Goal: Information Seeking & Learning: Check status

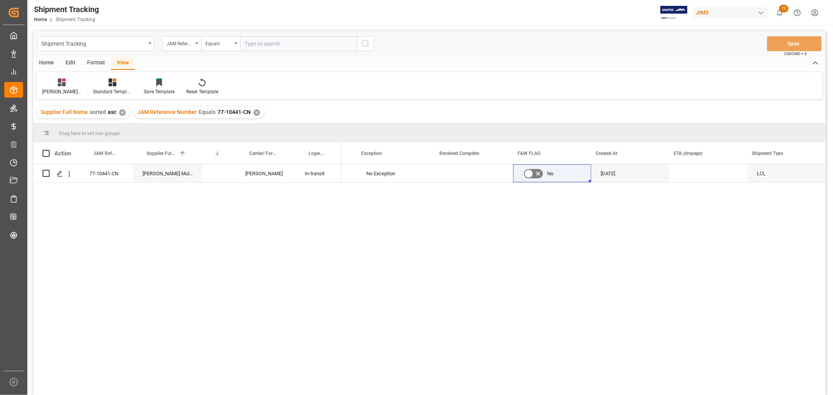
scroll to position [0, 717]
click at [256, 112] on div "✕" at bounding box center [257, 112] width 7 height 7
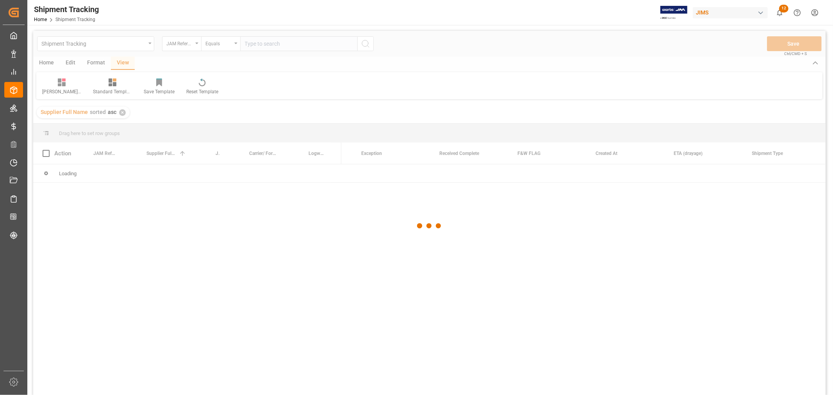
click at [274, 38] on div at bounding box center [429, 226] width 793 height 391
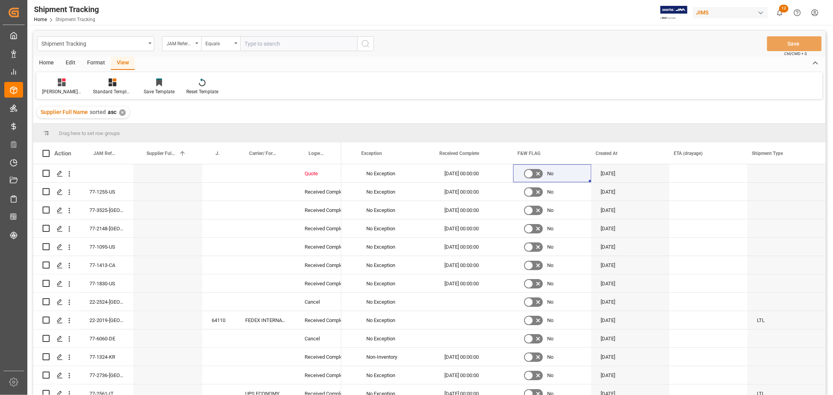
click at [271, 40] on input "text" at bounding box center [298, 43] width 117 height 15
type input "77-10373-CN"
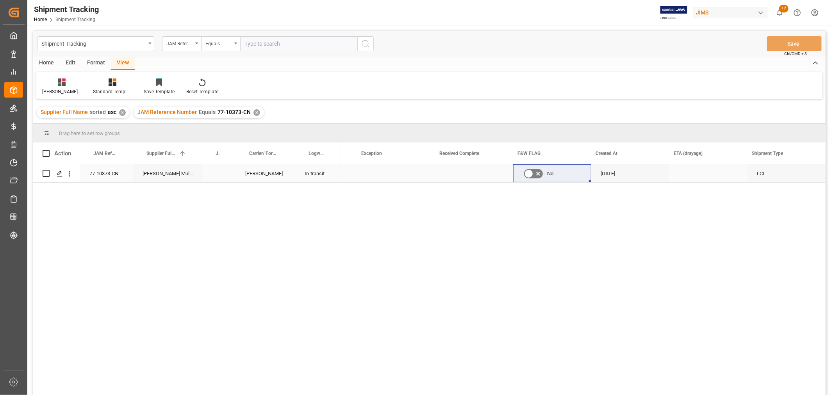
click at [220, 177] on div "Press SPACE to select this row." at bounding box center [219, 174] width 34 height 18
click at [220, 177] on input "Press SPACE to select this row." at bounding box center [219, 178] width 21 height 15
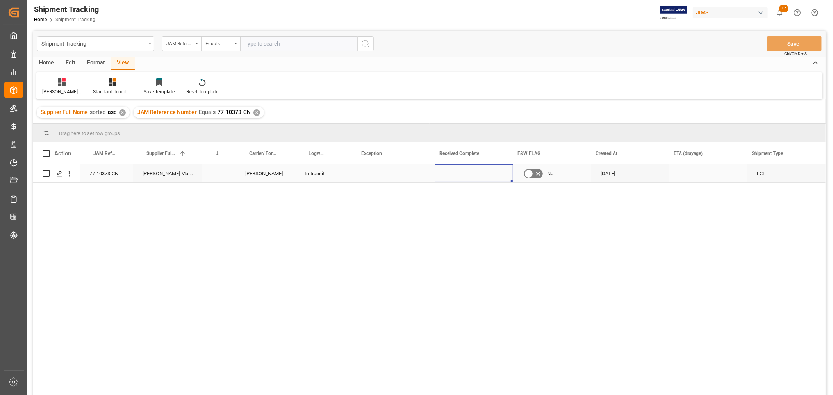
click at [463, 170] on div "Press SPACE to select this row." at bounding box center [474, 174] width 78 height 18
click at [227, 172] on div "Press SPACE to select this row." at bounding box center [219, 174] width 34 height 18
click at [227, 172] on input "Press SPACE to select this row." at bounding box center [219, 178] width 21 height 15
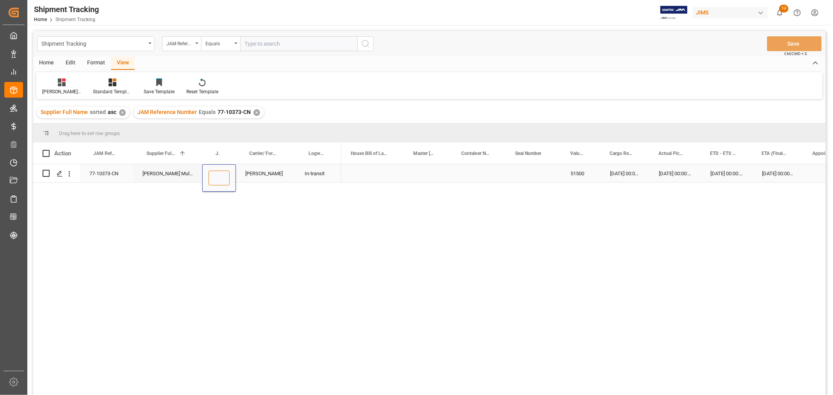
paste input "72757"
type input "72757"
click at [290, 178] on div "DELMAR" at bounding box center [265, 174] width 59 height 18
click at [116, 173] on div "77-10373-CN" at bounding box center [106, 174] width 53 height 18
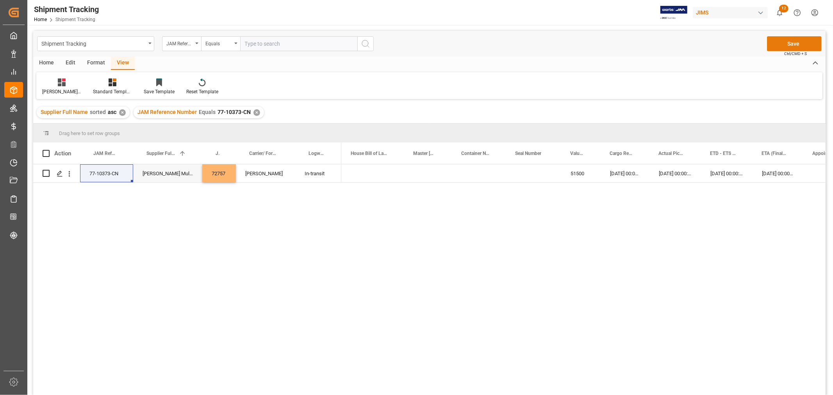
click at [555, 43] on button "Save" at bounding box center [794, 43] width 55 height 15
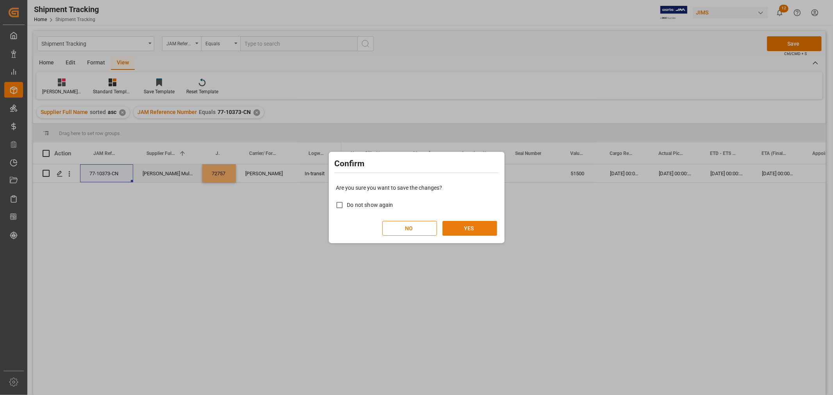
click at [447, 227] on button "YES" at bounding box center [470, 228] width 55 height 15
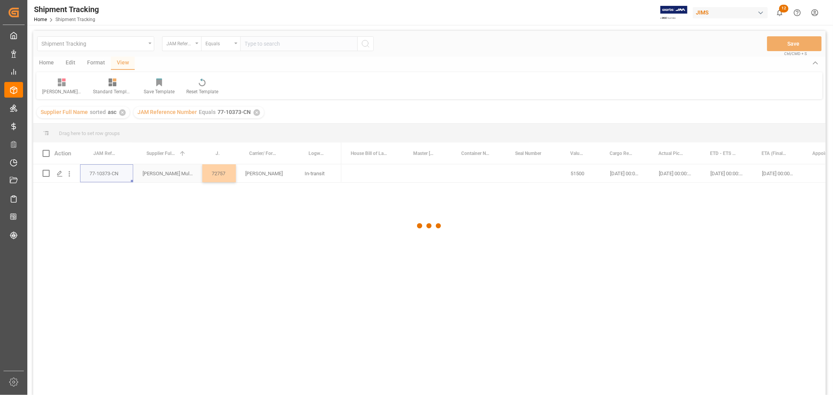
click at [424, 173] on div at bounding box center [429, 226] width 793 height 391
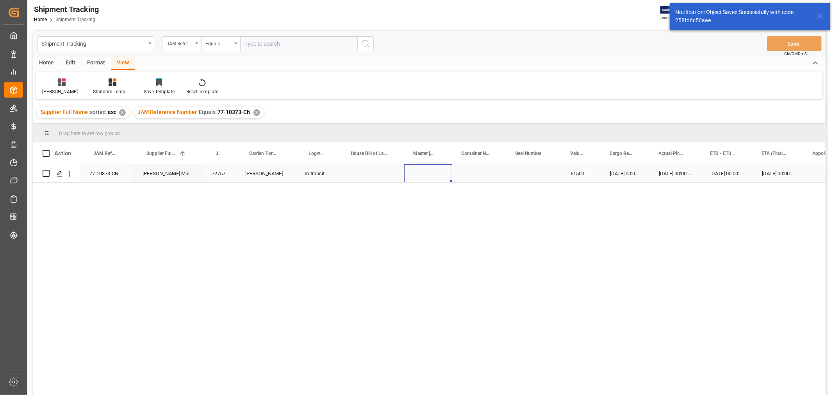
click at [422, 171] on div "Press SPACE to select this row." at bounding box center [428, 174] width 48 height 18
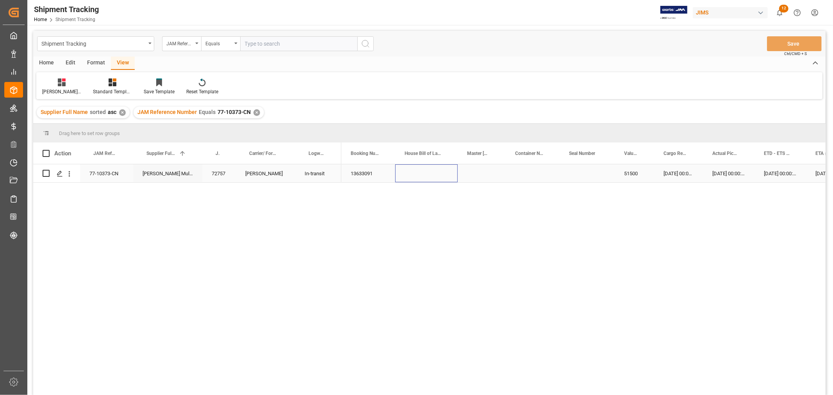
click at [407, 171] on div "Press SPACE to select this row." at bounding box center [426, 174] width 63 height 18
click at [420, 239] on div "13633091 51500 18-08-2025 00:00:00 19-08-2025 00:00:00 29-08-2025 00:00:00 07-1…" at bounding box center [584, 283] width 485 height 236
click at [254, 112] on div "✕" at bounding box center [257, 112] width 7 height 7
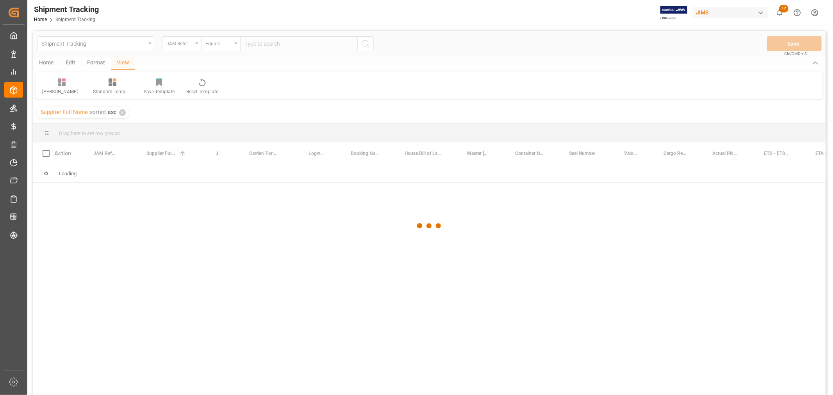
click at [255, 45] on div at bounding box center [429, 226] width 793 height 391
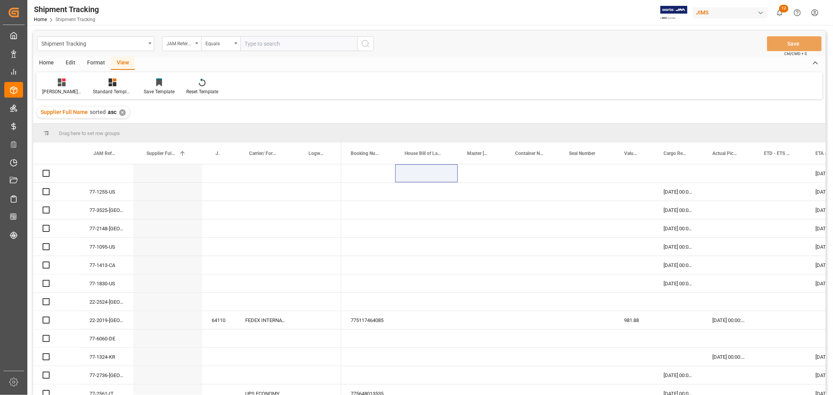
click at [252, 44] on input "text" at bounding box center [298, 43] width 117 height 15
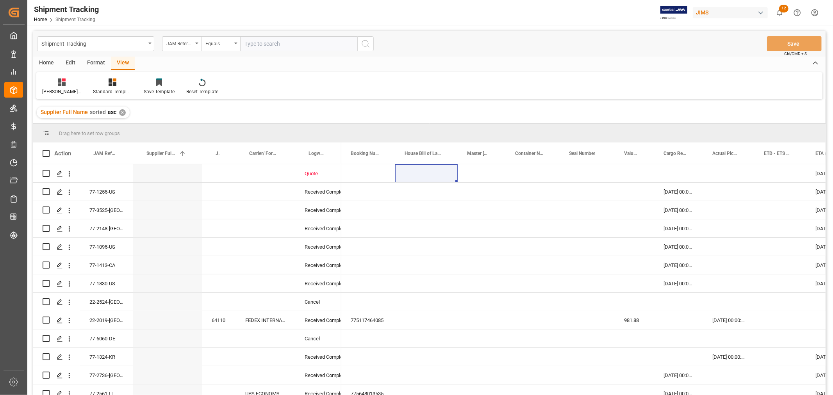
click at [252, 44] on input "text" at bounding box center [298, 43] width 117 height 15
paste input "77-10361-CN"
type input "77-10361-CN"
click at [366, 43] on icon "search button" at bounding box center [365, 43] width 9 height 9
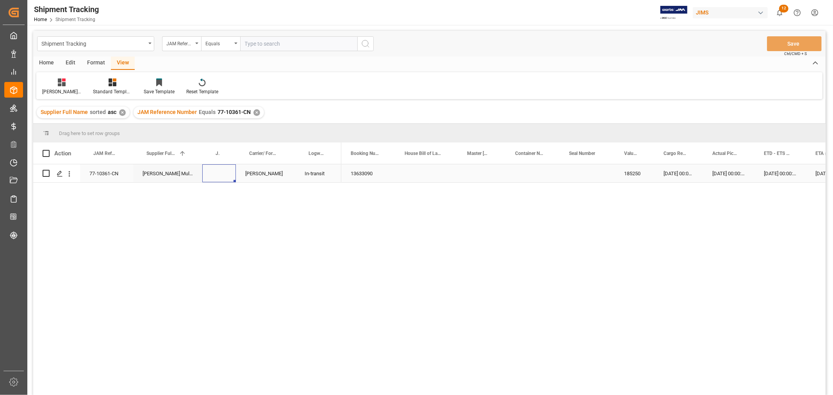
click at [224, 174] on div "Press SPACE to select this row." at bounding box center [219, 174] width 34 height 18
click at [224, 174] on input "Press SPACE to select this row." at bounding box center [219, 178] width 21 height 15
click at [217, 180] on input "Press SPACE to select this row." at bounding box center [219, 178] width 21 height 15
paste input "72759"
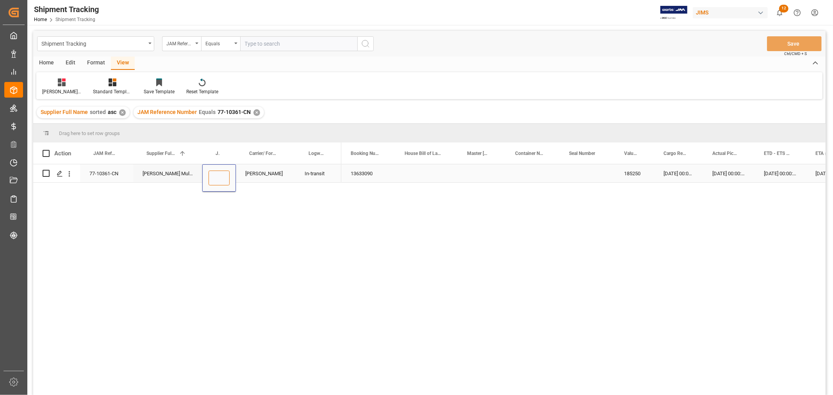
type input "72759"
click at [268, 172] on div "DELMAR" at bounding box center [265, 174] width 59 height 18
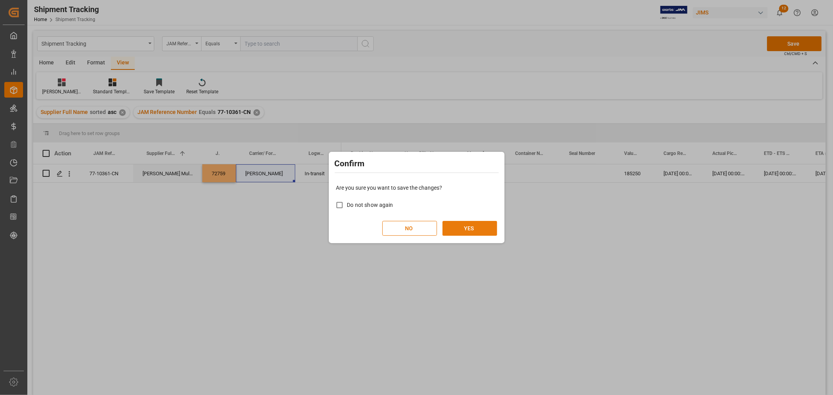
click at [455, 227] on button "YES" at bounding box center [470, 228] width 55 height 15
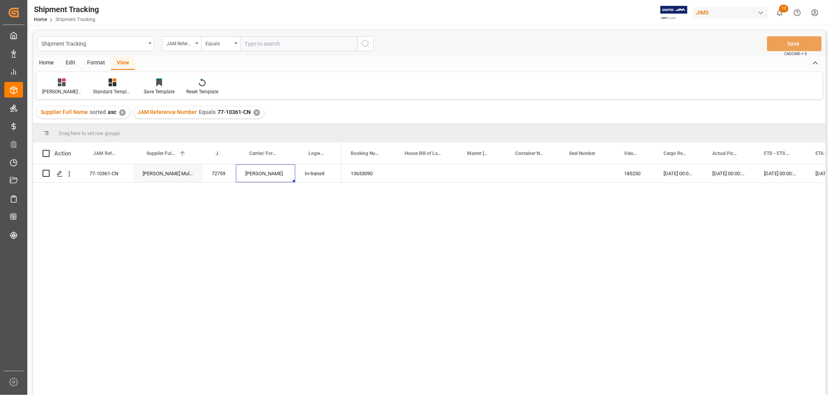
click at [391, 239] on div "13633090 185250 18-08-2025 00:00:00 19-08-2025 00:00:00 29-08-2025 00:00:00 07-…" at bounding box center [584, 283] width 485 height 236
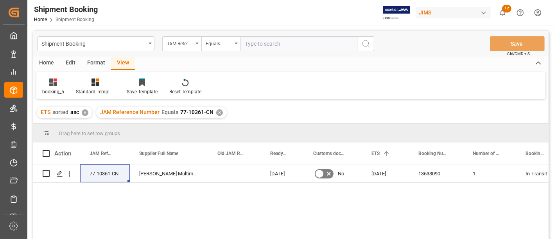
click at [216, 114] on div "✕" at bounding box center [219, 112] width 7 height 7
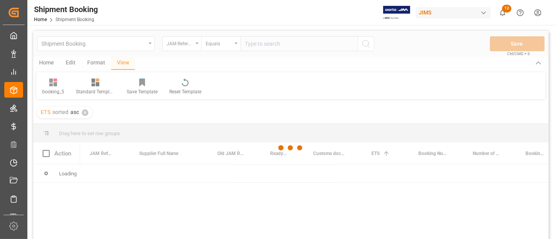
click at [258, 45] on div at bounding box center [290, 148] width 515 height 234
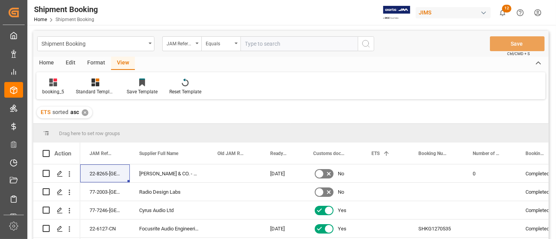
click at [256, 44] on input "text" at bounding box center [298, 43] width 117 height 15
paste input "77-10373-CN"
type input "77-10373-CN"
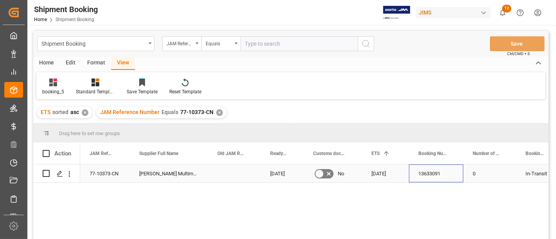
click at [445, 171] on div "13633091" at bounding box center [436, 174] width 54 height 18
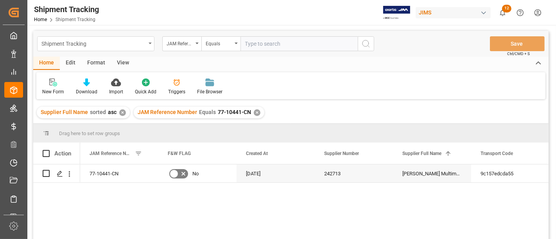
click at [108, 41] on div "Shipment Tracking" at bounding box center [93, 43] width 104 height 10
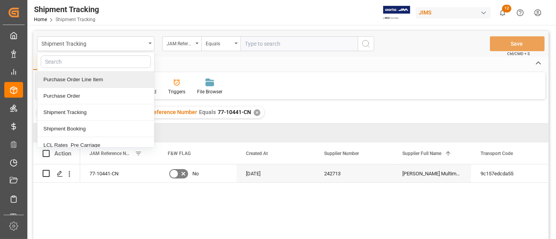
click at [100, 82] on div "Purchase Order Line Item" at bounding box center [96, 80] width 116 height 16
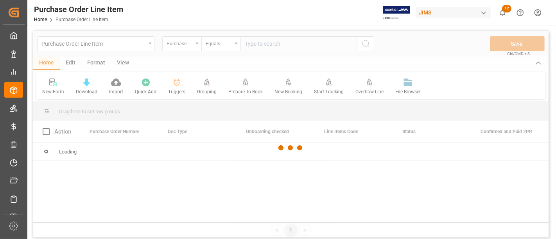
click at [171, 45] on div at bounding box center [290, 148] width 515 height 234
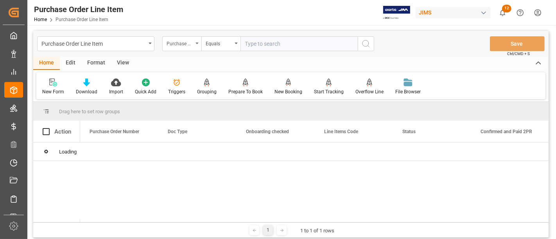
click at [171, 45] on div "Purchase Order Number" at bounding box center [179, 42] width 27 height 9
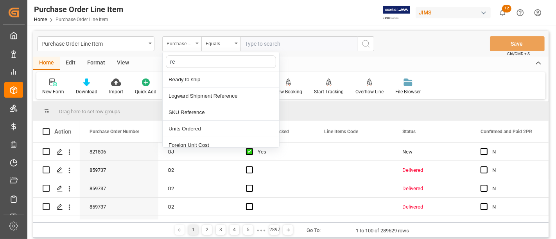
type input "ref"
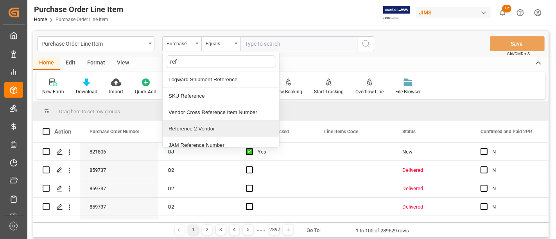
click at [196, 126] on div "Reference 2 Vendor" at bounding box center [221, 129] width 116 height 16
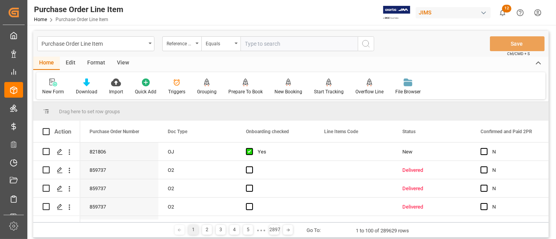
click at [248, 43] on input "text" at bounding box center [298, 43] width 117 height 15
paste input "77-10373-CN_"
type input "77-10373-CN"
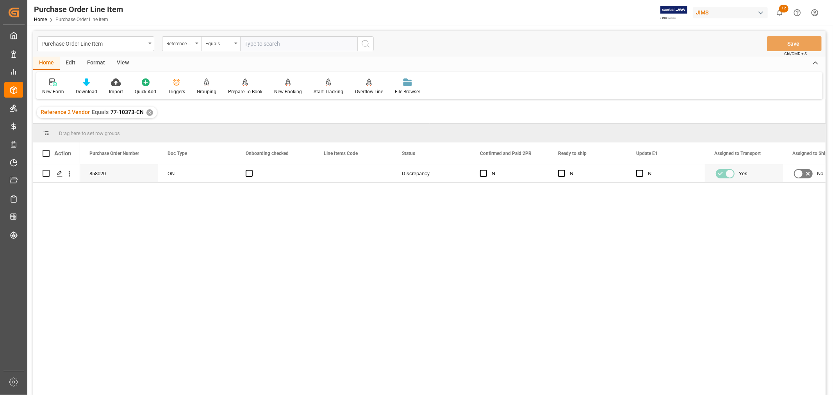
click at [126, 61] on div "View" at bounding box center [123, 63] width 24 height 13
click at [41, 62] on div "Home" at bounding box center [46, 63] width 27 height 13
click at [126, 60] on div "View" at bounding box center [123, 63] width 24 height 13
click at [55, 86] on div at bounding box center [49, 82] width 15 height 8
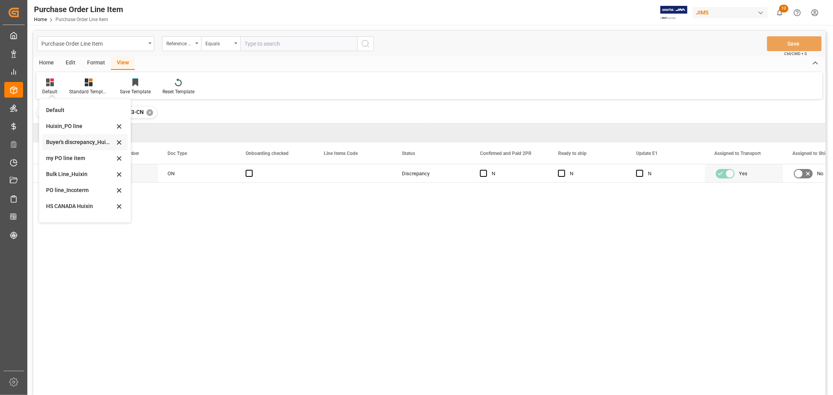
click at [80, 143] on div "Buyer's discrepancy_Huixin" at bounding box center [80, 142] width 68 height 8
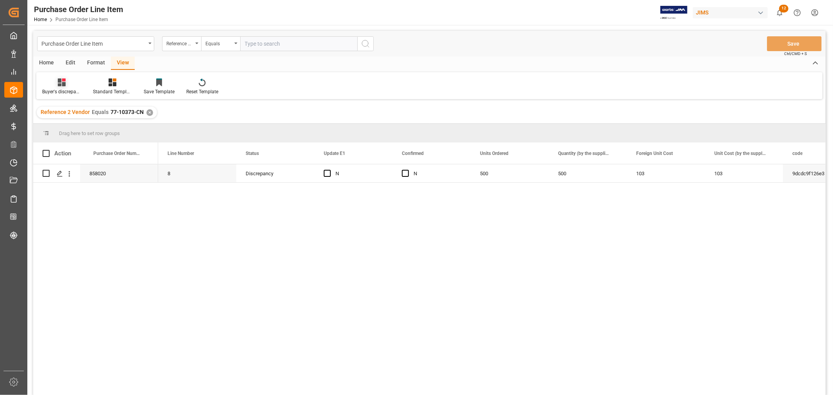
click at [68, 88] on div "Buyer's discrepancy_Huixin" at bounding box center [61, 91] width 39 height 7
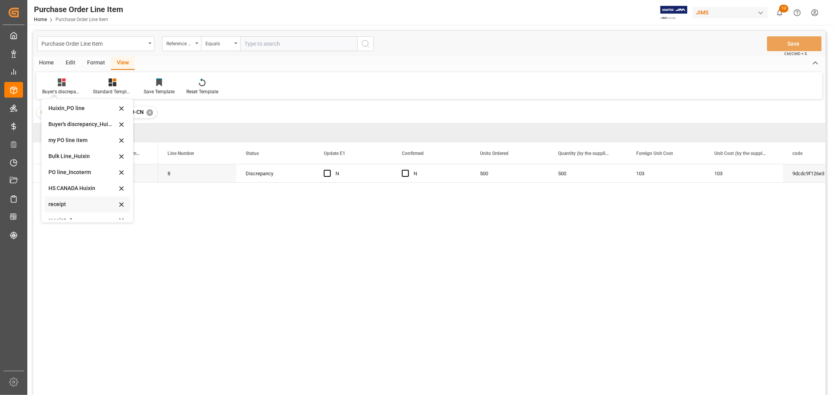
scroll to position [27, 0]
click at [60, 173] on div "HS CANADA Huixin" at bounding box center [88, 180] width 86 height 16
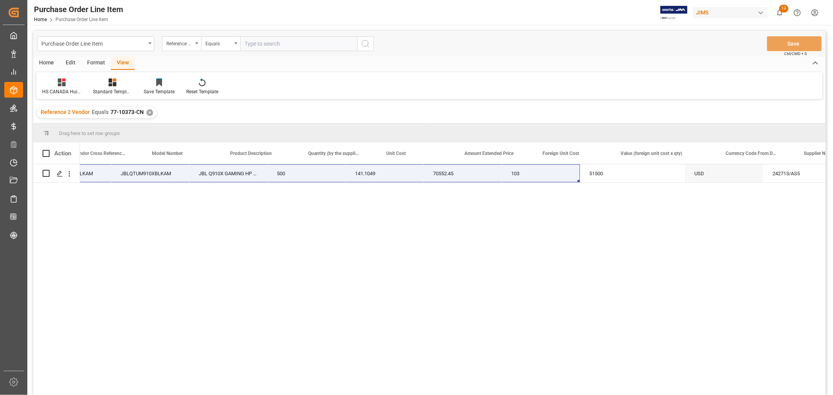
scroll to position [0, 344]
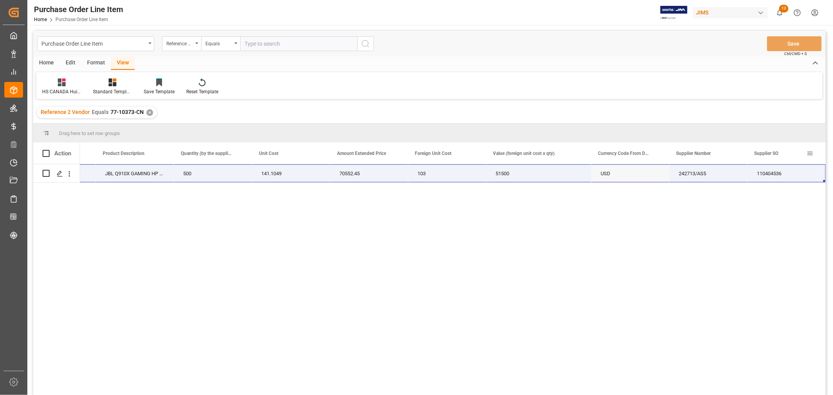
drag, startPoint x: 95, startPoint y: 170, endPoint x: 794, endPoint y: 159, distance: 699.5
click at [555, 159] on div "Action Vendor Cross Reference Item Number Model Number Product Description" at bounding box center [429, 272] width 793 height 258
click at [148, 109] on div "✕" at bounding box center [150, 112] width 7 height 7
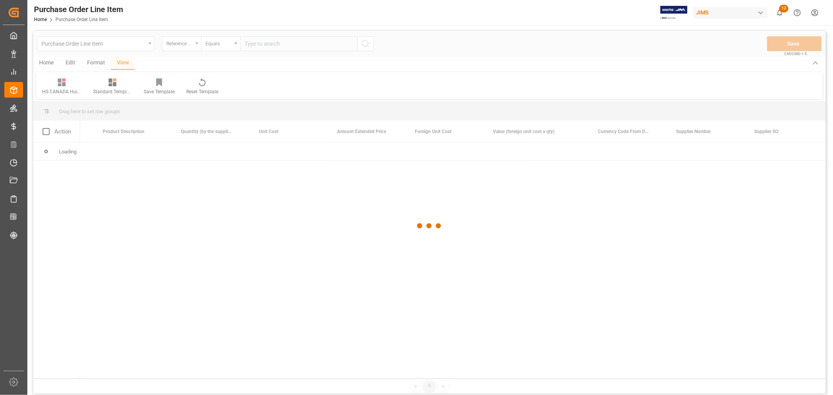
click at [256, 45] on div at bounding box center [429, 226] width 793 height 391
click at [255, 44] on div at bounding box center [429, 226] width 793 height 391
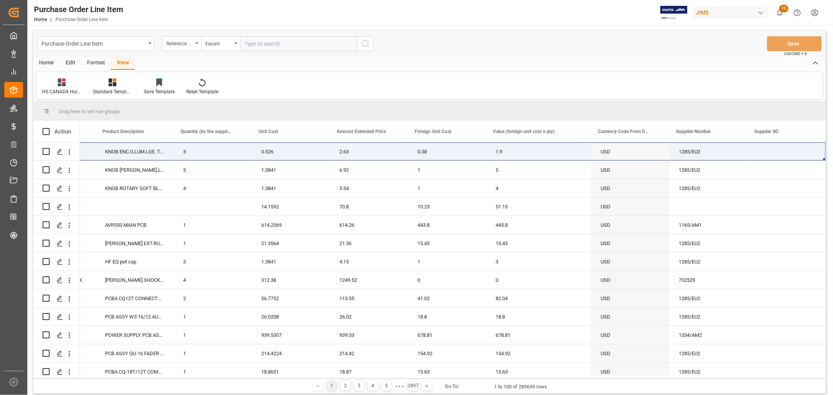
click at [252, 43] on input "text" at bounding box center [298, 43] width 117 height 15
paste input "77-10361-CN"
type input "77-10361-CN"
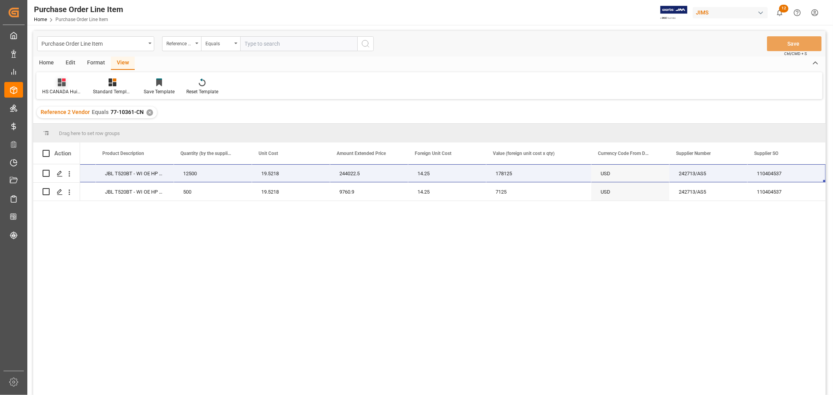
click at [60, 84] on icon at bounding box center [62, 83] width 8 height 8
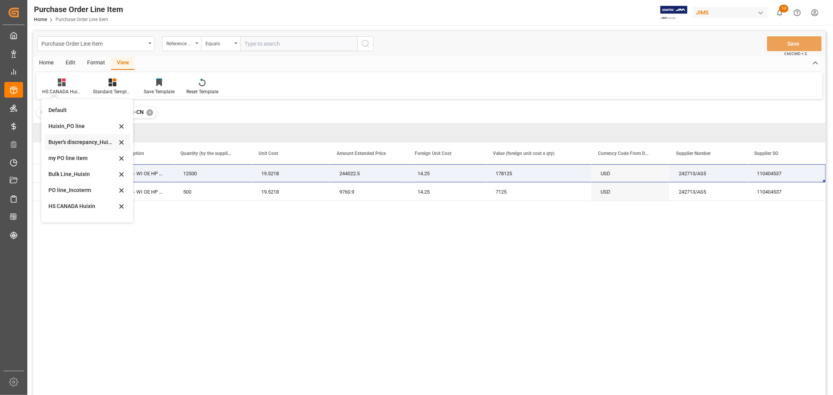
click at [69, 141] on div "Buyer's discrepancy_Huixin" at bounding box center [82, 142] width 68 height 8
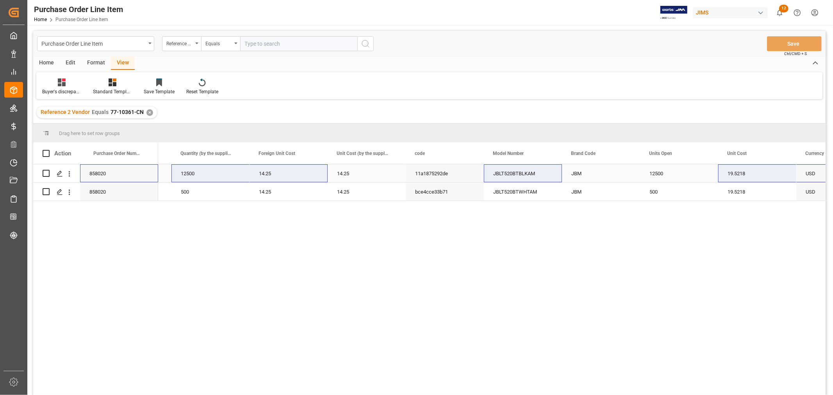
scroll to position [0, 15]
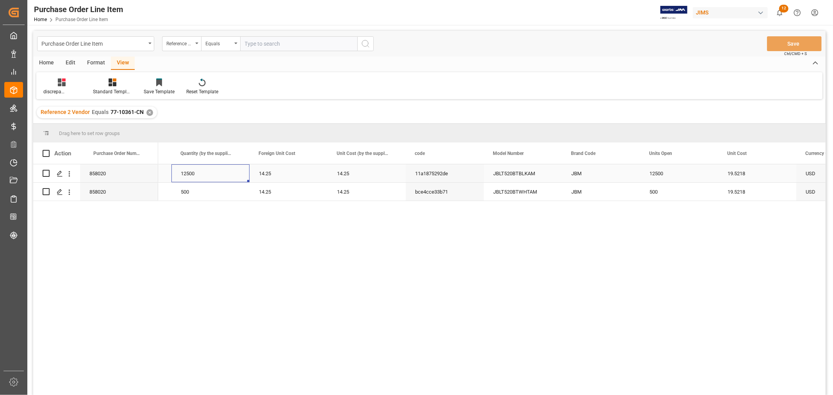
click at [199, 178] on div "12500" at bounding box center [211, 174] width 78 height 18
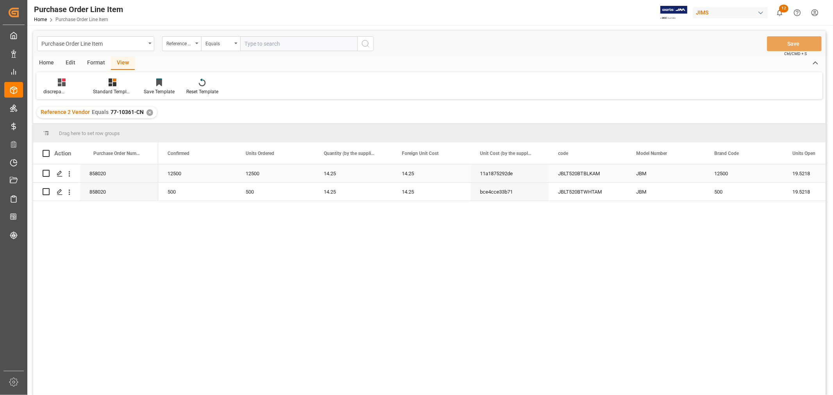
scroll to position [0, 234]
click at [60, 89] on div "Buyer's discrepancy_Huixin" at bounding box center [61, 91] width 39 height 7
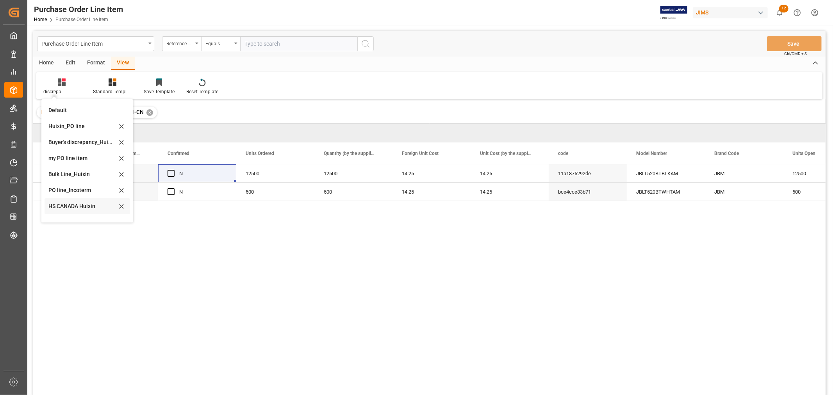
click at [76, 207] on div "HS CANADA Huixin" at bounding box center [82, 206] width 68 height 8
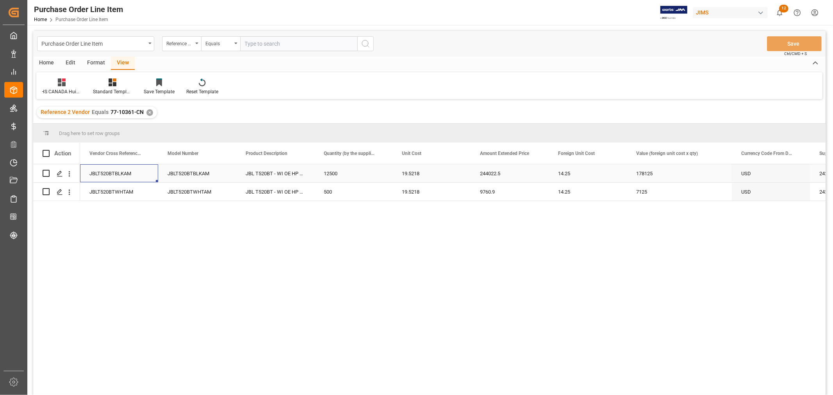
click at [98, 172] on div "JBLT520BTBLKAM" at bounding box center [119, 174] width 78 height 18
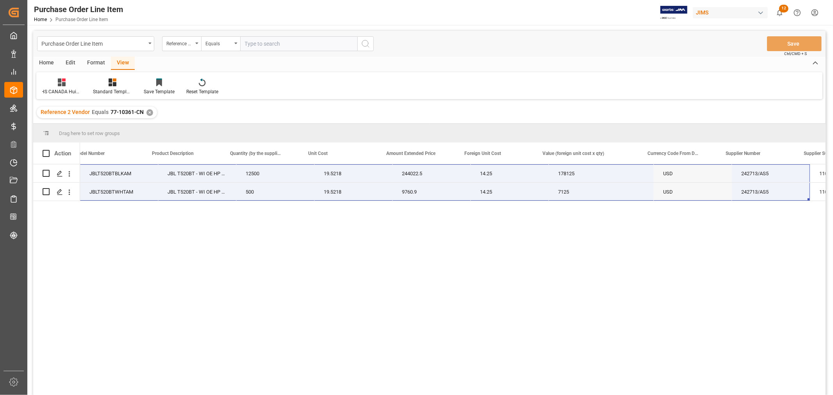
scroll to position [0, 328]
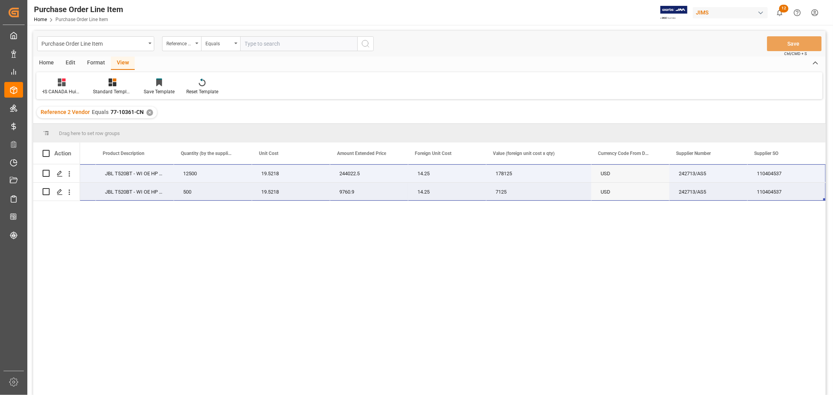
drag, startPoint x: 99, startPoint y: 173, endPoint x: 799, endPoint y: 184, distance: 700.3
click at [555, 184] on div "JBLT520BTBLKAM JBLT520BTBLKAM JBL T520BT - WI OE HP Blk 12500 19.5218 244022.5 …" at bounding box center [265, 183] width 1121 height 37
click at [147, 111] on div "✕" at bounding box center [150, 112] width 7 height 7
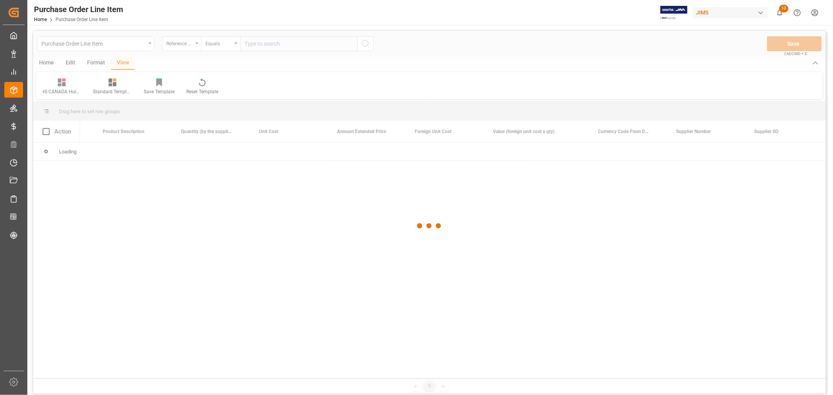
click at [250, 42] on div at bounding box center [429, 226] width 793 height 391
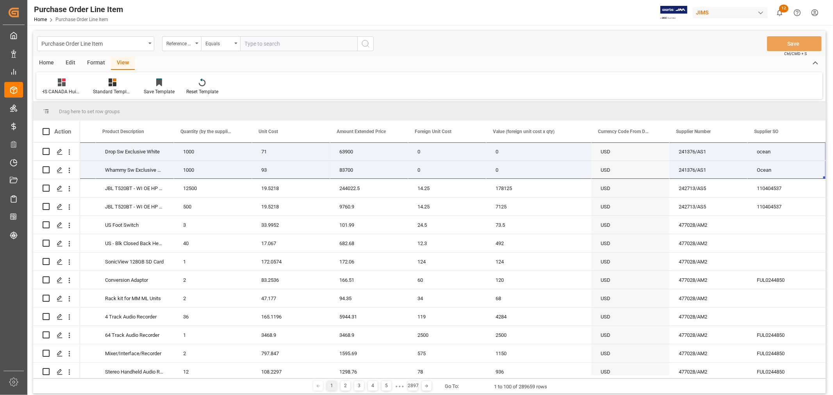
click at [251, 43] on input "text" at bounding box center [298, 43] width 117 height 15
type input "77-10441-CN"
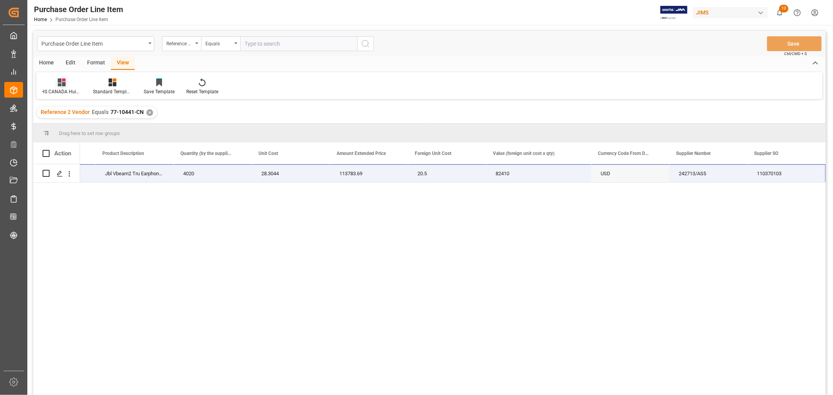
click at [64, 89] on div "HS CANADA Huixin" at bounding box center [61, 91] width 39 height 7
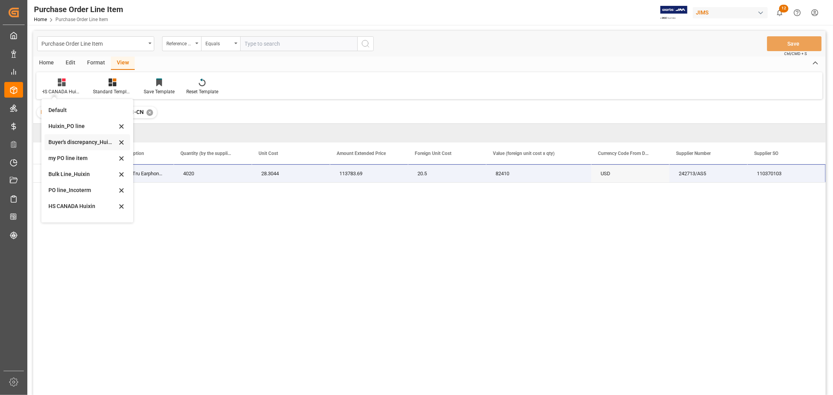
click at [72, 139] on div "Buyer's discrepancy_Huixin" at bounding box center [82, 142] width 68 height 8
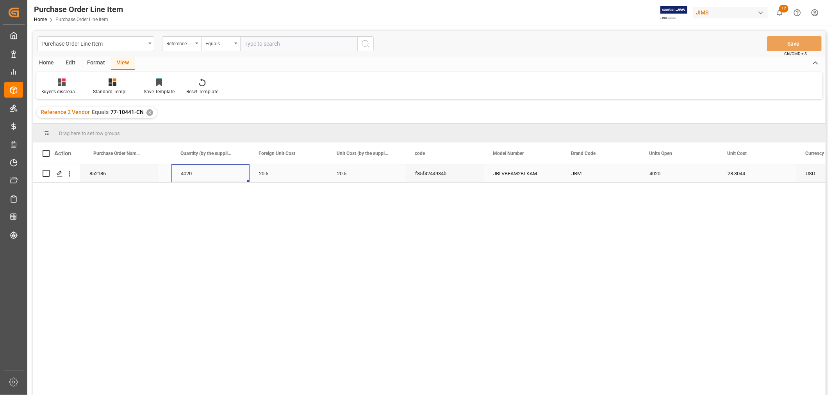
click at [190, 177] on div "4020" at bounding box center [211, 174] width 78 height 18
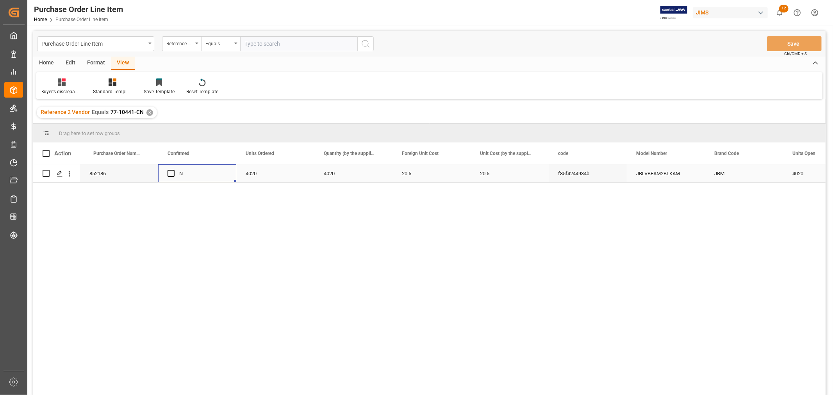
scroll to position [0, 156]
click at [65, 85] on icon at bounding box center [62, 83] width 8 height 8
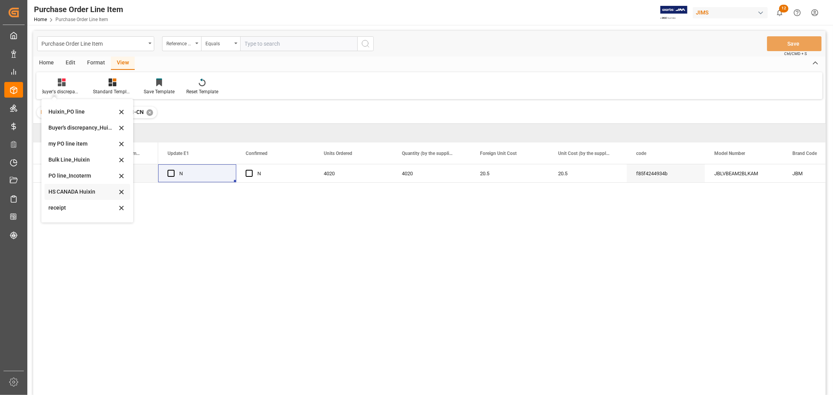
scroll to position [27, 0]
click at [76, 176] on div "HS CANADA Huixin" at bounding box center [82, 180] width 68 height 8
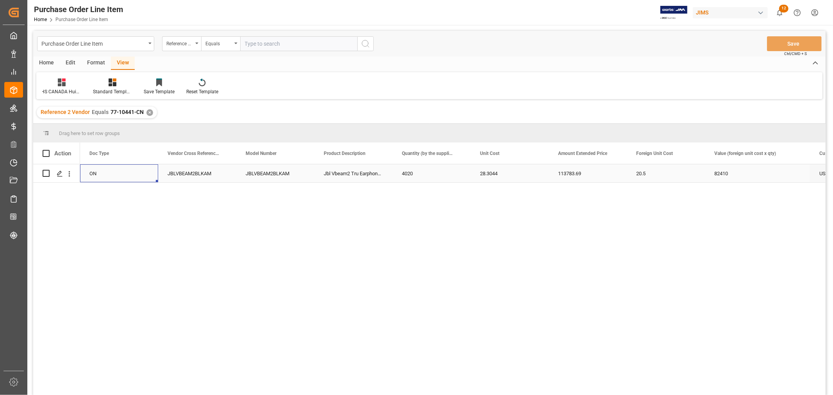
click at [95, 172] on div "ON" at bounding box center [119, 174] width 78 height 18
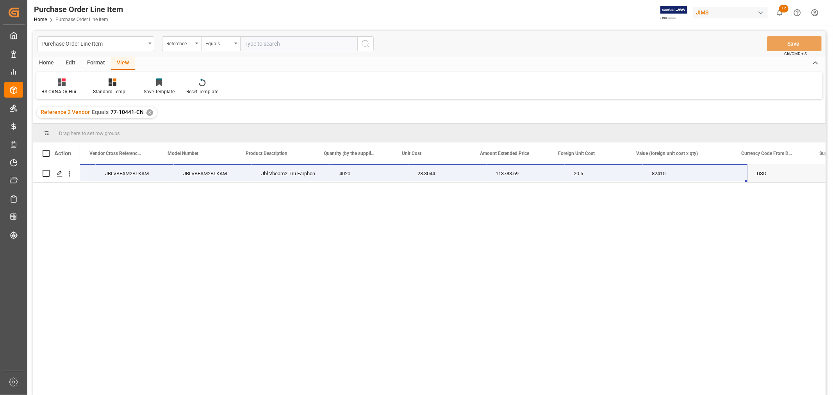
scroll to position [0, 250]
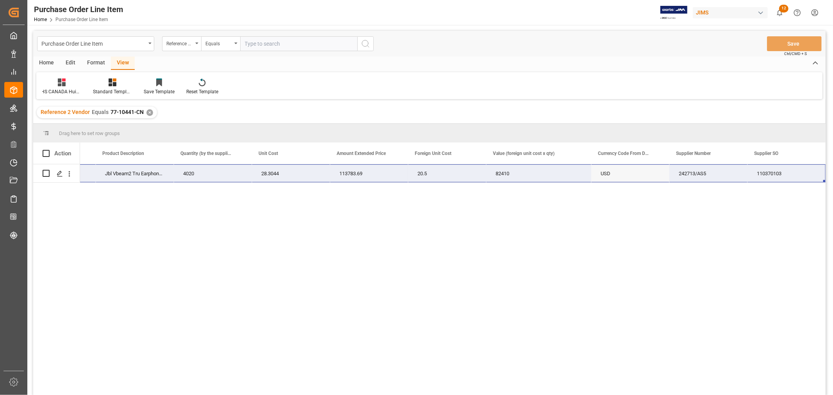
drag, startPoint x: 99, startPoint y: 171, endPoint x: 774, endPoint y: 181, distance: 674.9
click at [555, 181] on div "77-10441-CN JBLVBEAM2BLKAM JBLVBEAM2BLKAM Jbl Vbeam2 Tru Earphone Blk 4020 28.3…" at bounding box center [265, 174] width 1121 height 18
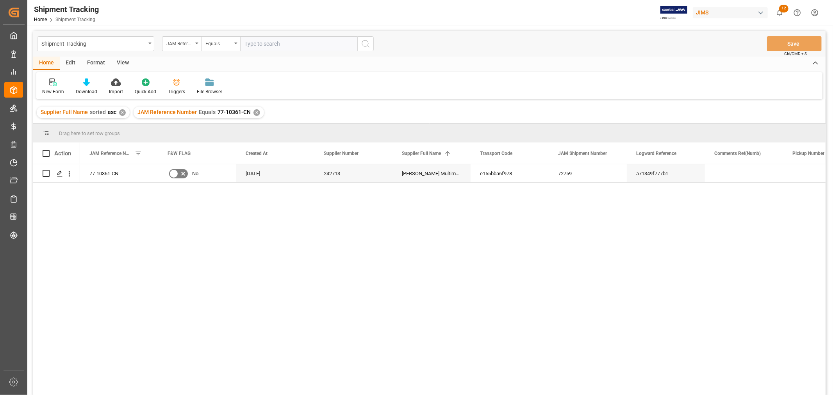
click at [284, 314] on div "77-10361-CN No [DATE] 242713 [PERSON_NAME] Multimedia [GEOGRAPHIC_DATA] e155bba…" at bounding box center [453, 283] width 746 height 236
